Goal: Task Accomplishment & Management: Complete application form

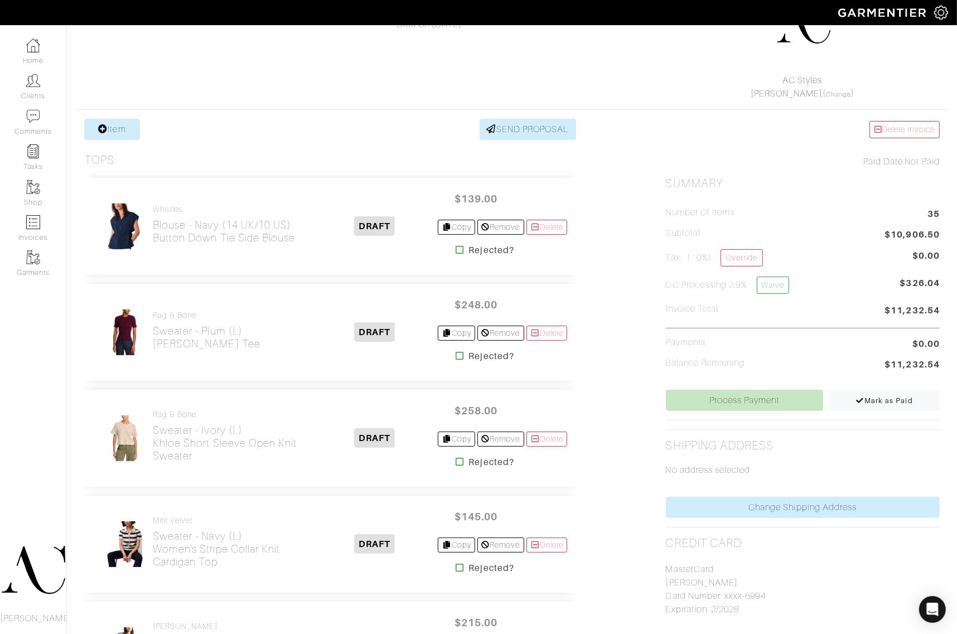
scroll to position [131, 0]
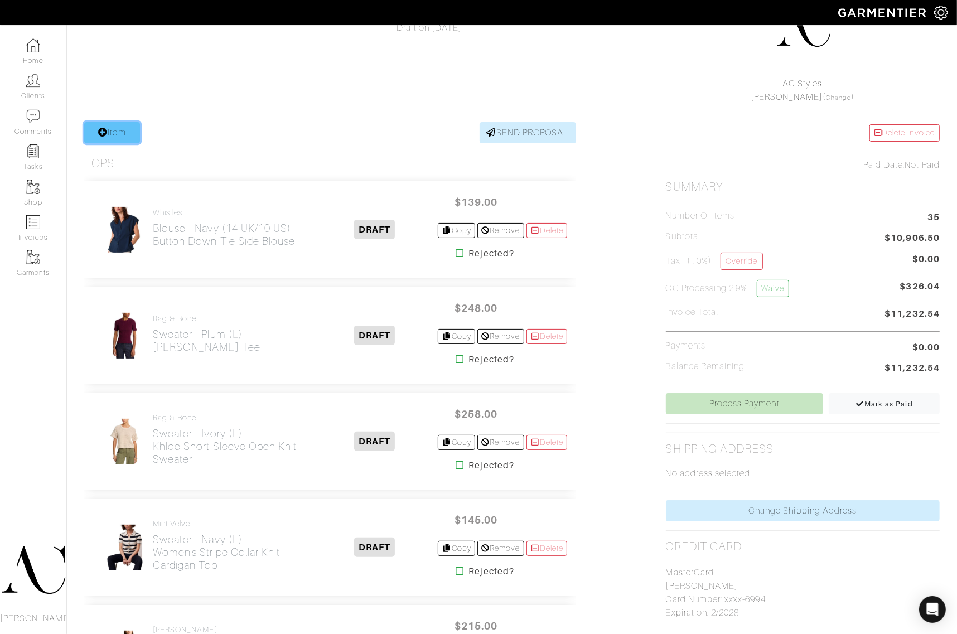
click at [127, 133] on link "Item" at bounding box center [112, 132] width 56 height 21
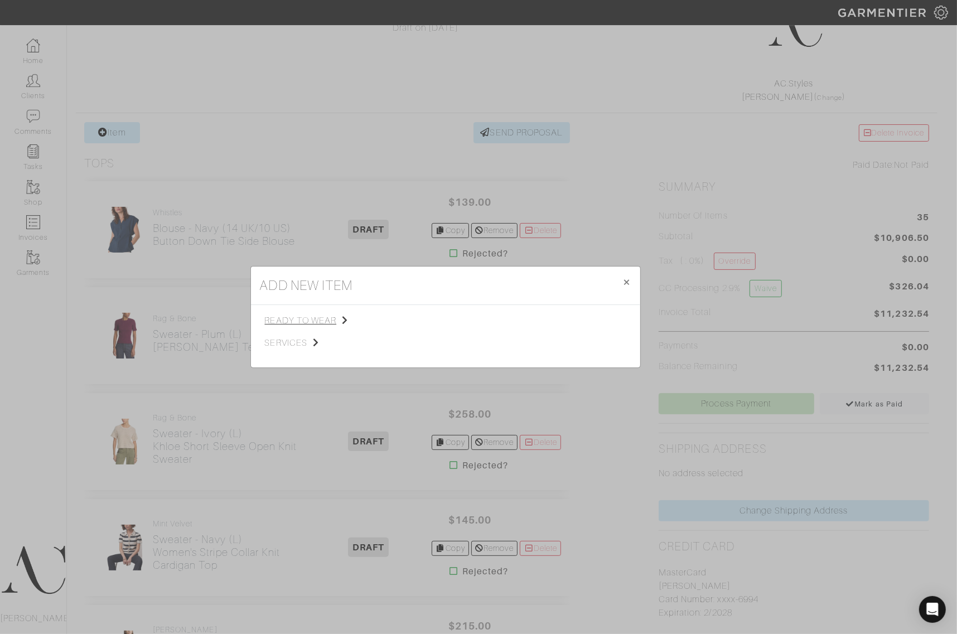
click at [329, 325] on span "ready to wear" at bounding box center [321, 320] width 112 height 13
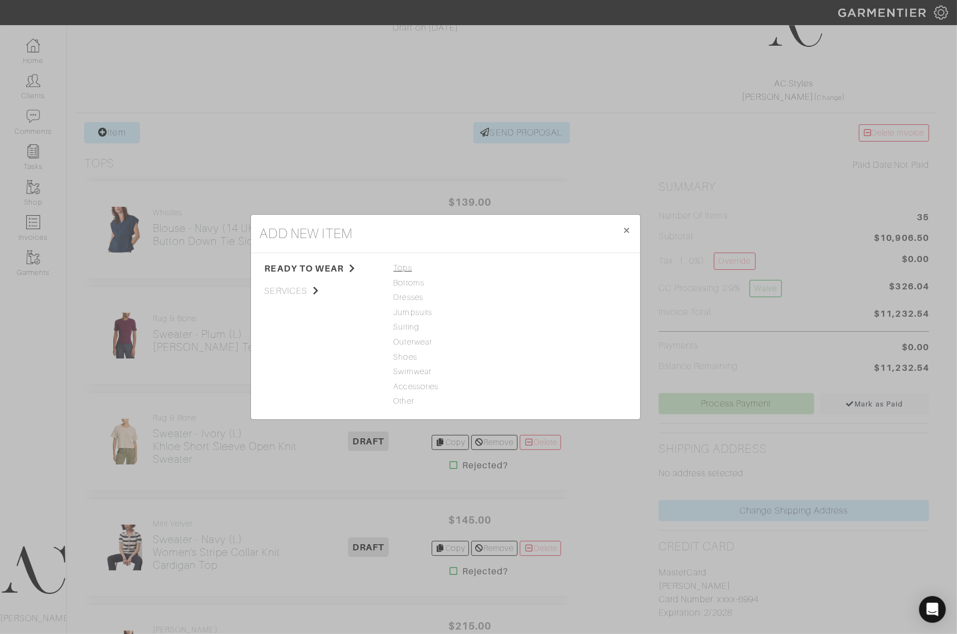
click at [403, 267] on span "Tops" at bounding box center [446, 268] width 104 height 12
click at [535, 282] on link "Sweater" at bounding box center [529, 282] width 30 height 9
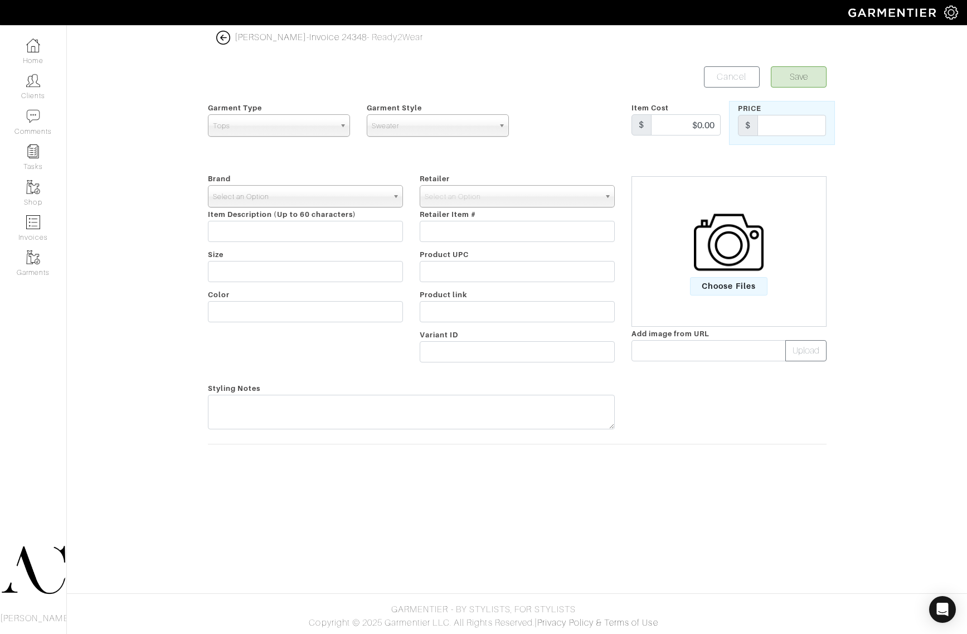
click at [286, 199] on span "Select an Option" at bounding box center [300, 197] width 175 height 22
type input "closed"
click at [256, 234] on li "Closed" at bounding box center [306, 232] width 190 height 14
select select "Closed"
click at [473, 207] on div "Select an Option" at bounding box center [517, 196] width 195 height 22
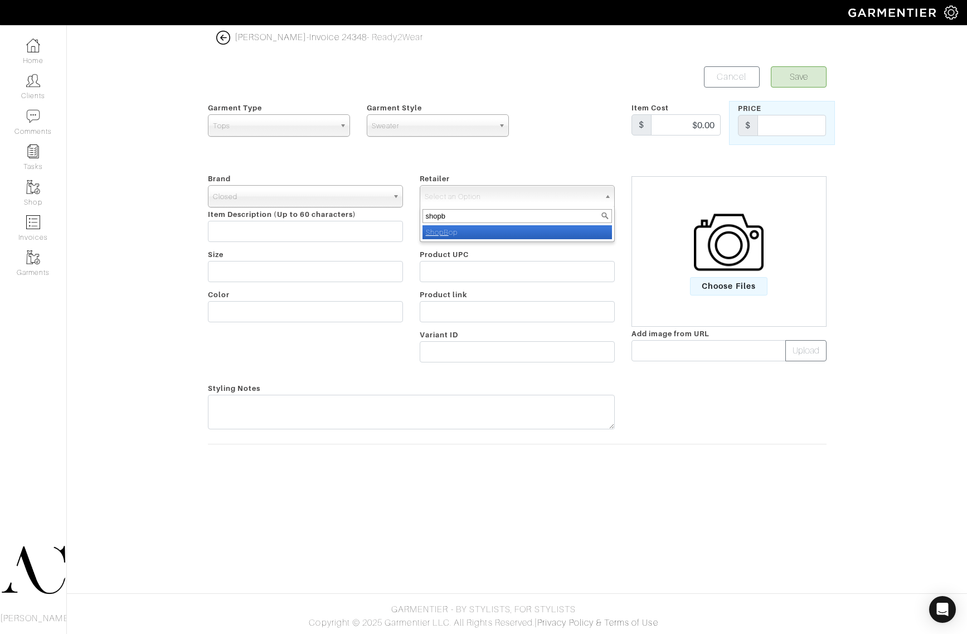
type input "shopb"
click at [483, 230] on li "ShopB op" at bounding box center [518, 232] width 190 height 14
select select "57"
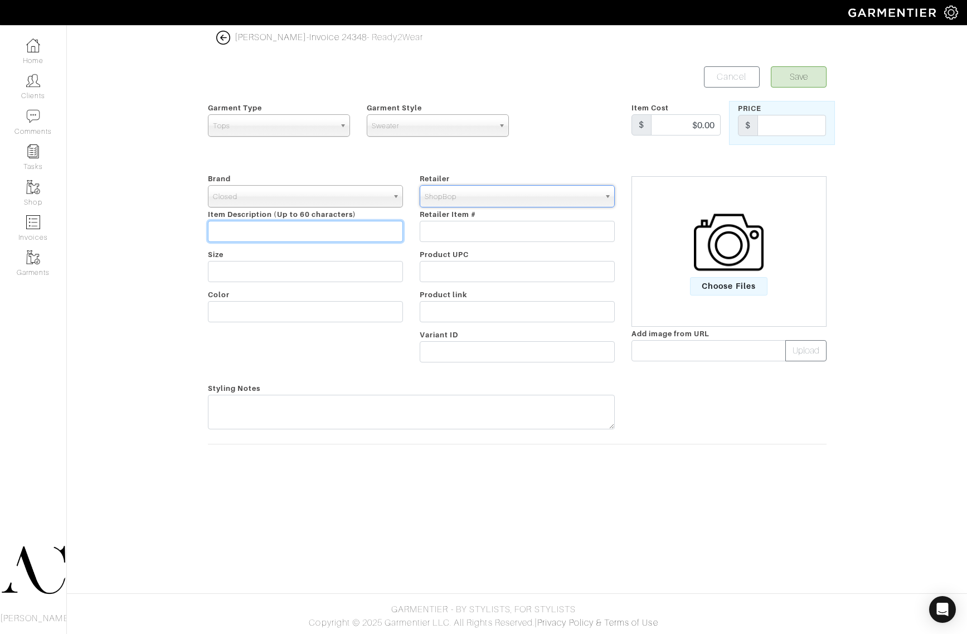
click at [283, 234] on input "text" at bounding box center [305, 231] width 195 height 21
paste input "Cropped Crew Neck"
type input "Cropped Crew Neck"
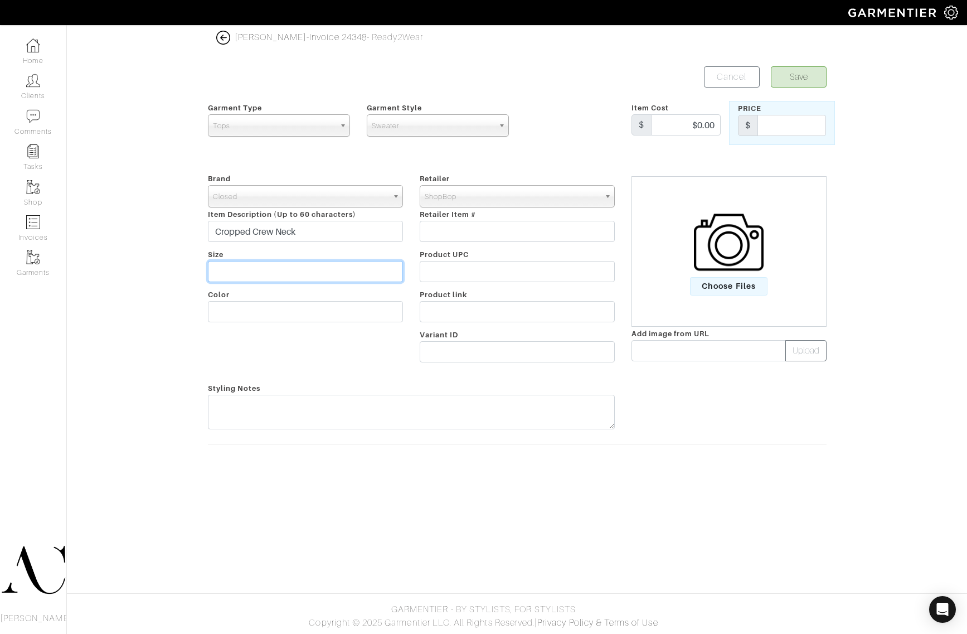
click at [333, 274] on input "text" at bounding box center [305, 271] width 195 height 21
paste input "Meadow Green"
type input "Meadow Green"
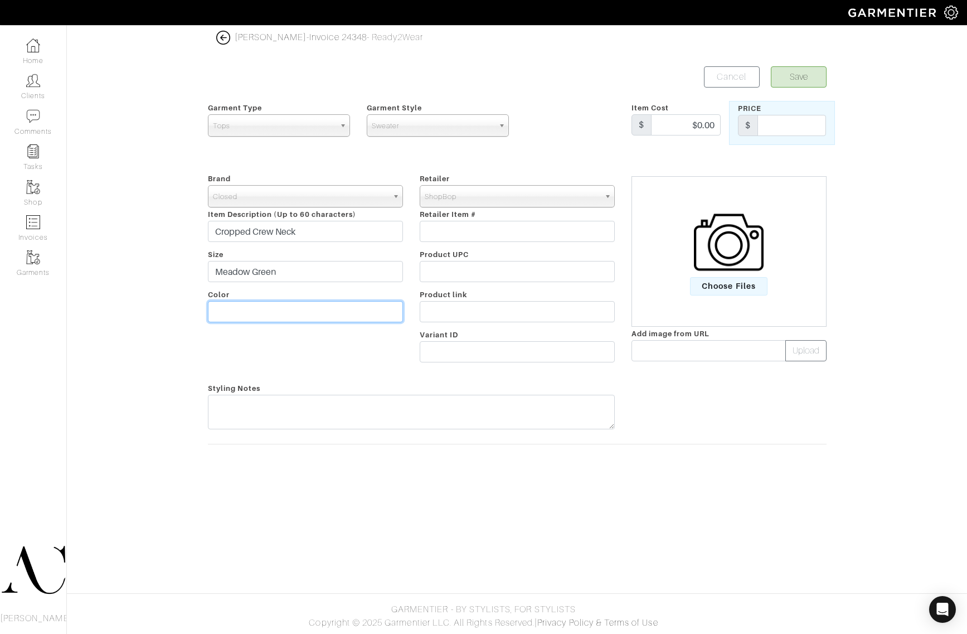
click at [264, 311] on input "text" at bounding box center [305, 311] width 195 height 21
click at [258, 308] on input "text" at bounding box center [305, 311] width 195 height 21
paste input "Meadow Green"
type input "Meadow Green"
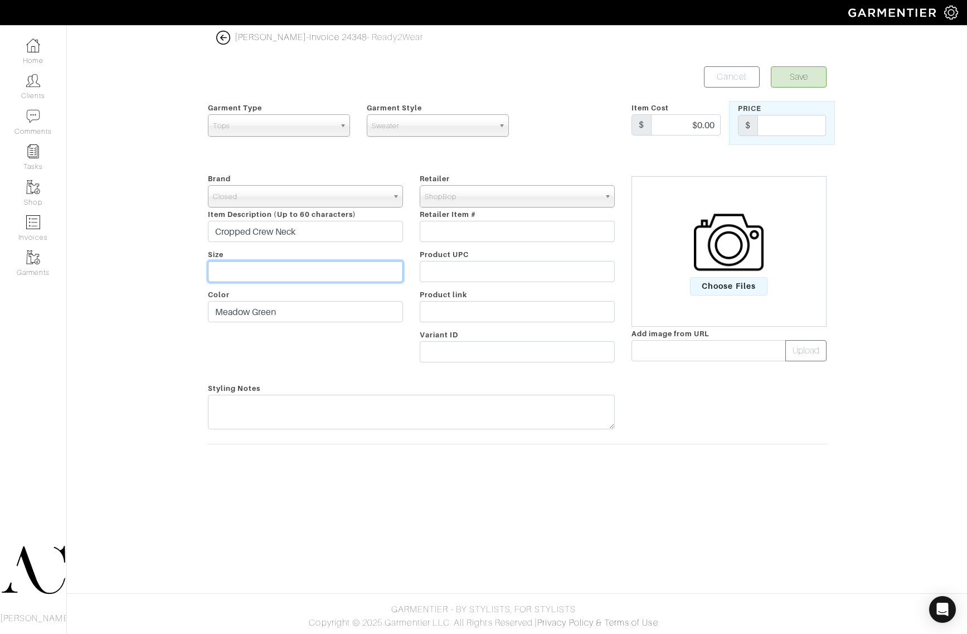
click at [263, 269] on input "text" at bounding box center [305, 271] width 195 height 21
type input "L"
click at [688, 128] on input "$0.00" at bounding box center [686, 124] width 70 height 21
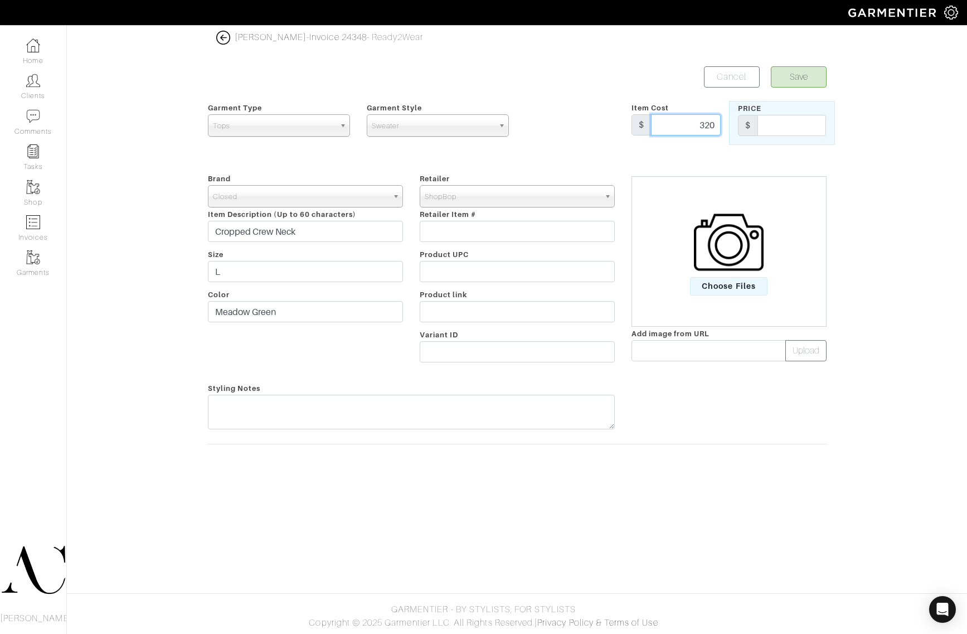
type input "320"
click at [734, 293] on span "Choose Files" at bounding box center [729, 286] width 78 height 18
click at [0, 0] on input "Choose Files" at bounding box center [0, 0] width 0 height 0
click at [809, 74] on button "Save" at bounding box center [799, 76] width 56 height 21
